Goal: Transaction & Acquisition: Subscribe to service/newsletter

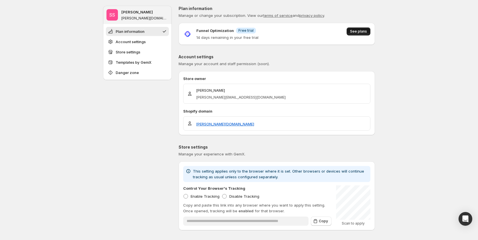
click at [354, 32] on span "See plans" at bounding box center [358, 31] width 17 height 5
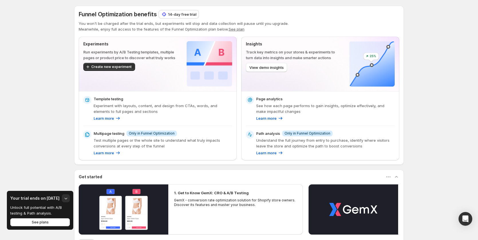
click at [175, 10] on div "14-day free trial" at bounding box center [179, 14] width 40 height 8
click at [179, 15] on p "14-day free trial" at bounding box center [182, 14] width 28 height 6
click at [178, 14] on p "14-day free trial" at bounding box center [182, 14] width 28 height 6
click at [172, 13] on p "14-day free trial" at bounding box center [182, 14] width 28 height 6
click at [176, 13] on p "14-day free trial" at bounding box center [182, 14] width 28 height 6
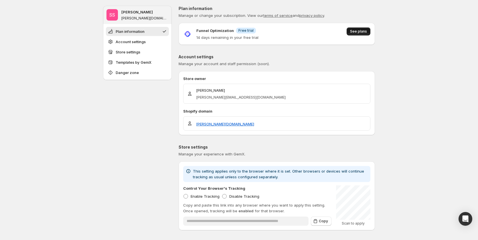
click at [358, 29] on button "See plans" at bounding box center [359, 31] width 24 height 8
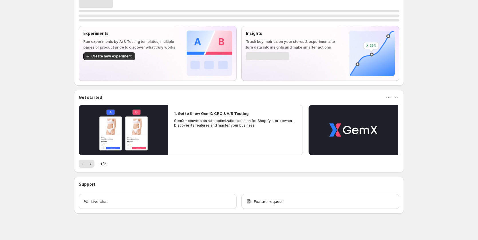
scroll to position [15, 0]
